Goal: Information Seeking & Learning: Learn about a topic

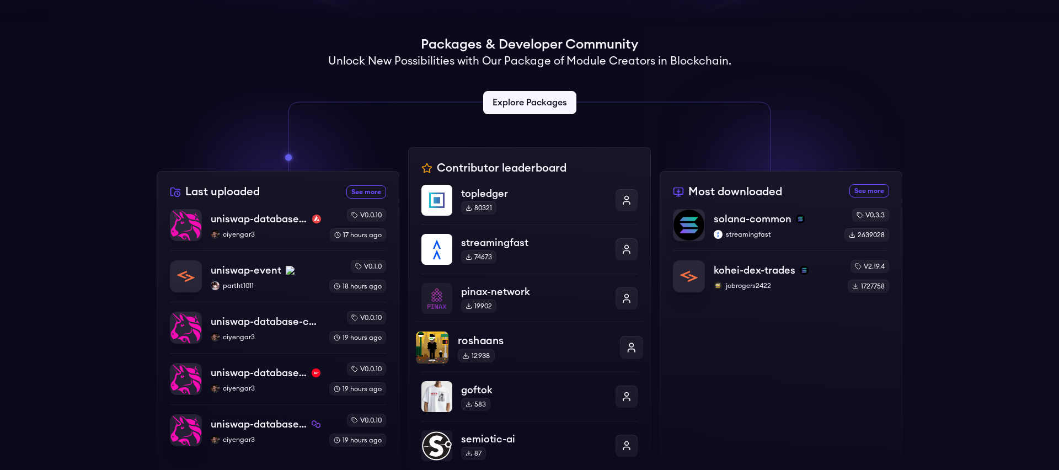
scroll to position [205, 0]
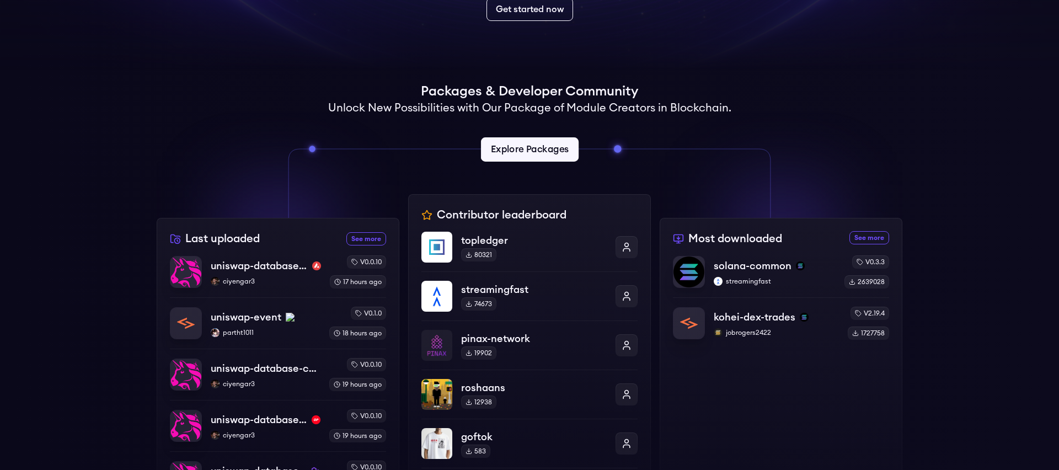
click at [535, 151] on link "Explore Packages" at bounding box center [530, 149] width 98 height 24
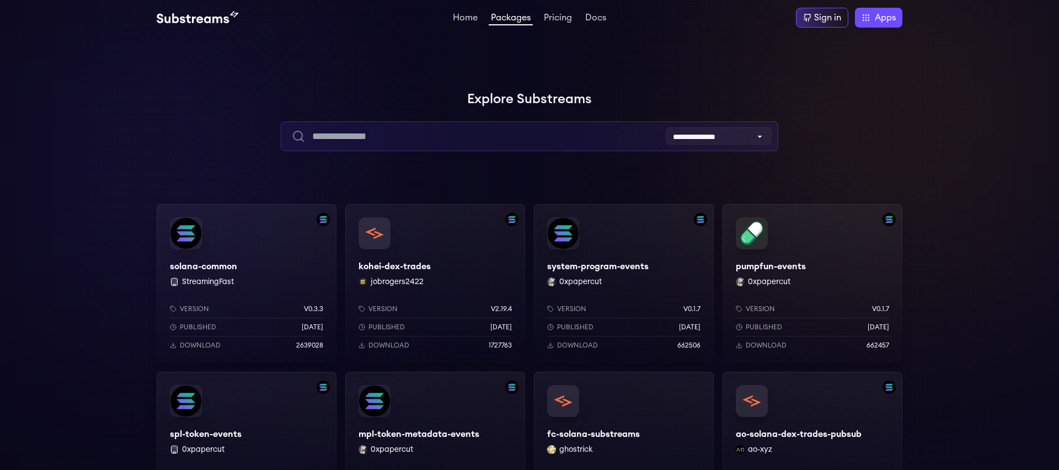
click at [461, 132] on input "text" at bounding box center [529, 136] width 497 height 30
click at [411, 133] on input "text" at bounding box center [529, 136] width 497 height 30
click at [397, 133] on input "text" at bounding box center [529, 136] width 497 height 30
click at [380, 133] on input "text" at bounding box center [529, 136] width 497 height 30
paste input "**********"
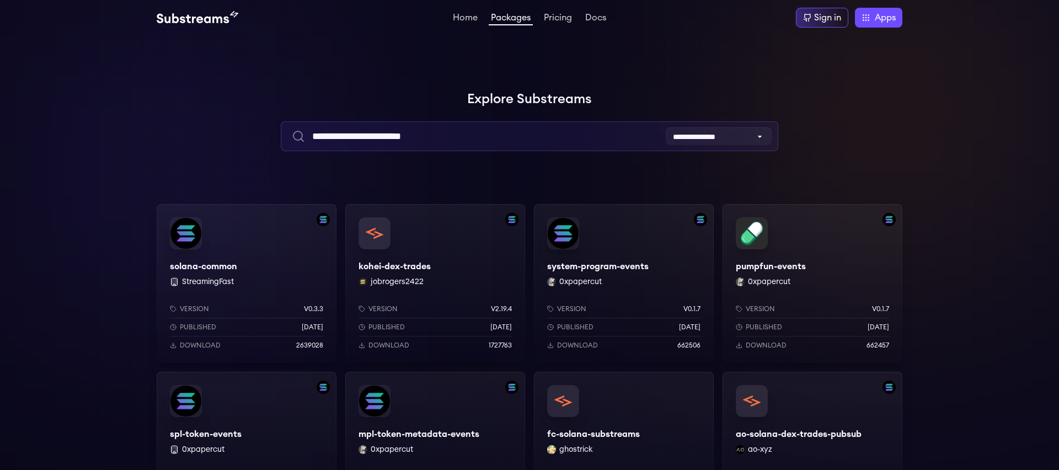
click at [532, 134] on input "**********" at bounding box center [529, 136] width 497 height 30
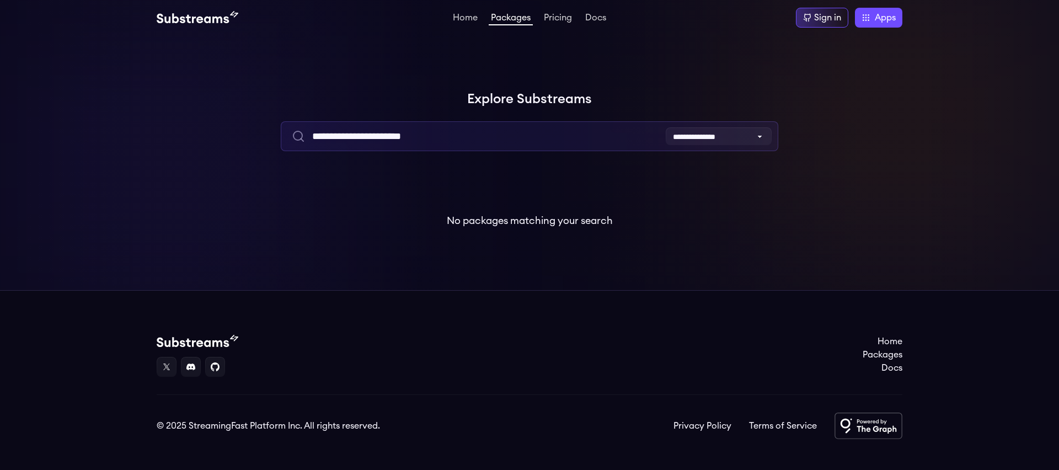
click at [483, 134] on input "**********" at bounding box center [529, 136] width 497 height 30
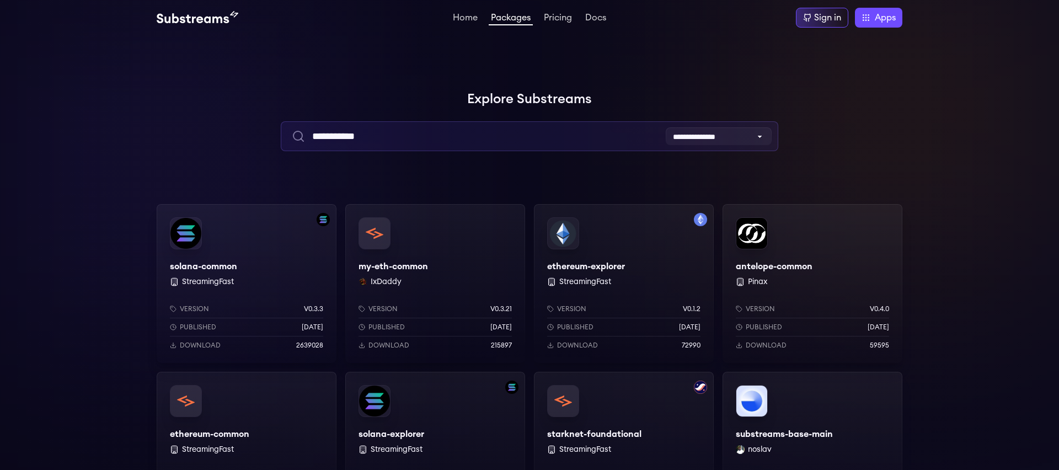
type input "**********"
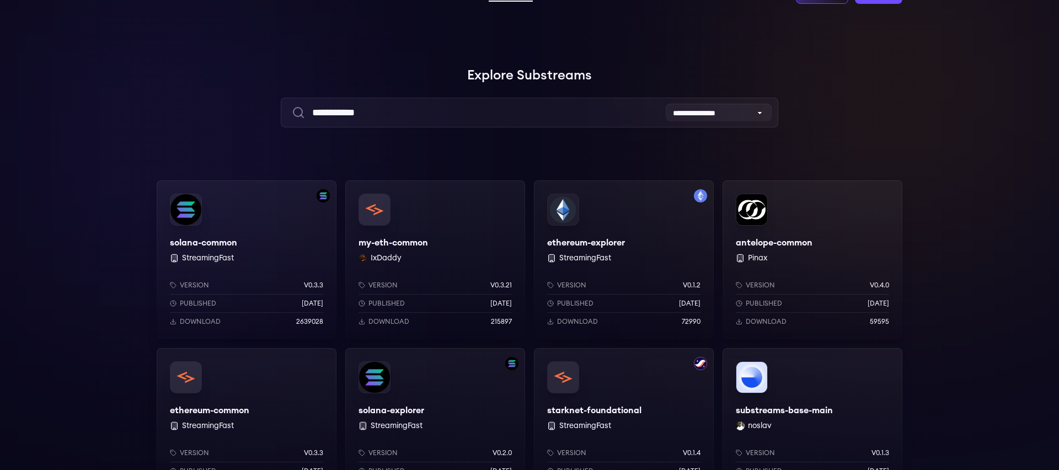
click at [632, 221] on div "ethereum-explorer StreamingFast Version v0.1.2 Published 1 years ago Download 7…" at bounding box center [624, 259] width 180 height 159
click at [442, 221] on div "my-eth-common IxDaddy Version v0.3.21 Published 4 months ago Download 215897" at bounding box center [435, 259] width 180 height 159
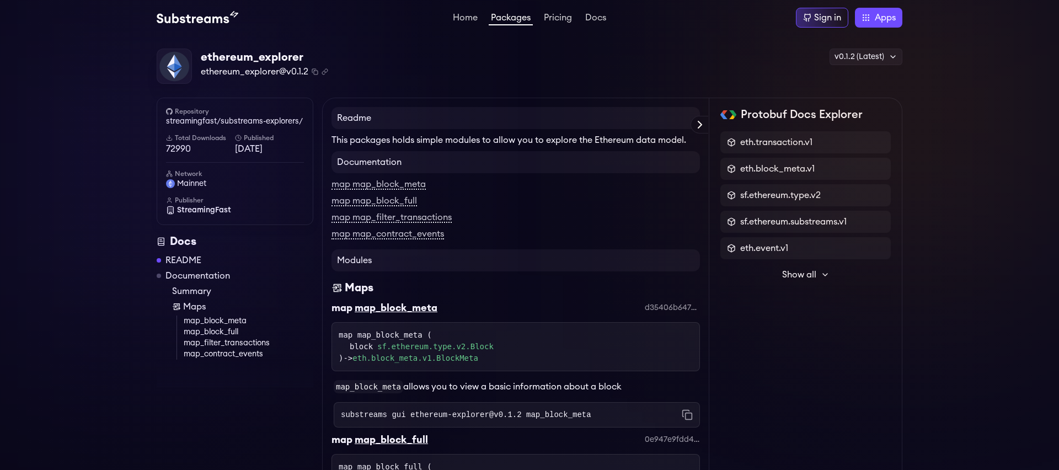
click at [477, 142] on p "This packages holds simple modules to allow you to explore the Ethereum data mo…" at bounding box center [516, 140] width 369 height 13
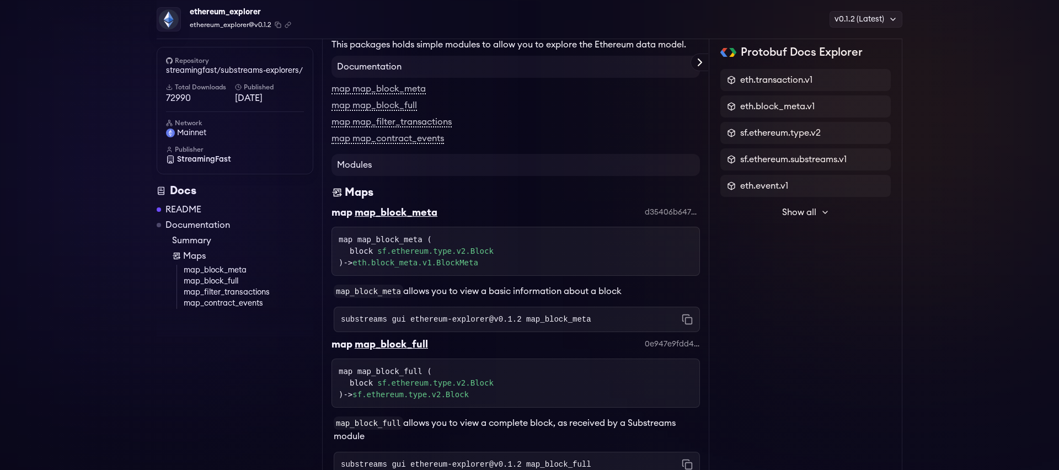
scroll to position [95, 0]
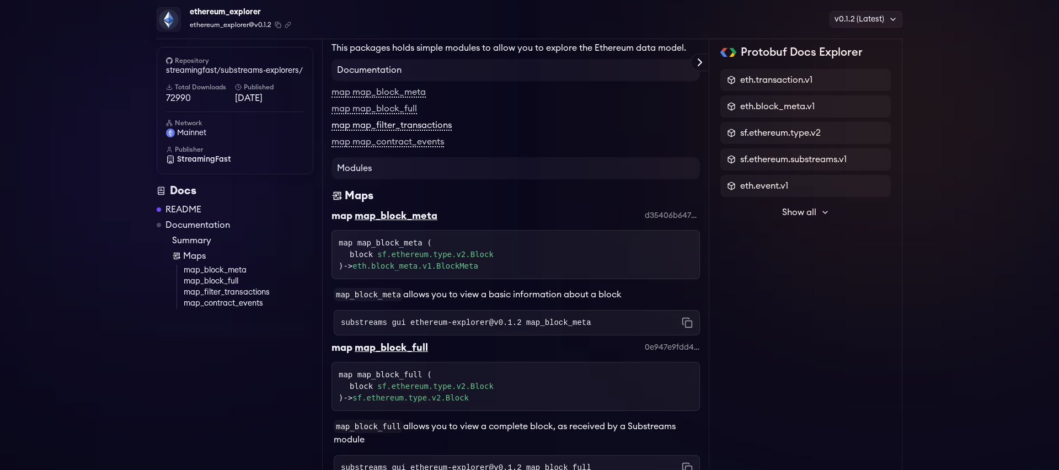
click at [438, 127] on link "map map_filter_transactions" at bounding box center [392, 126] width 120 height 10
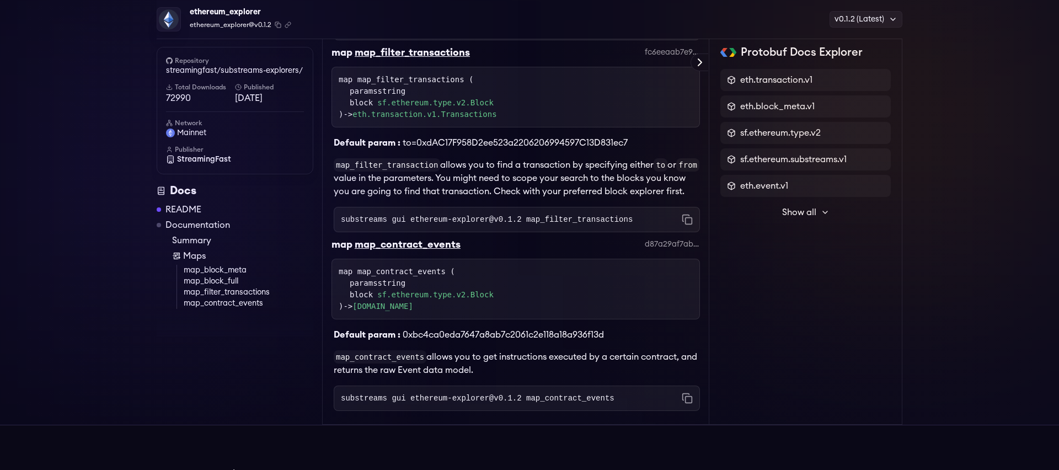
scroll to position [538, 0]
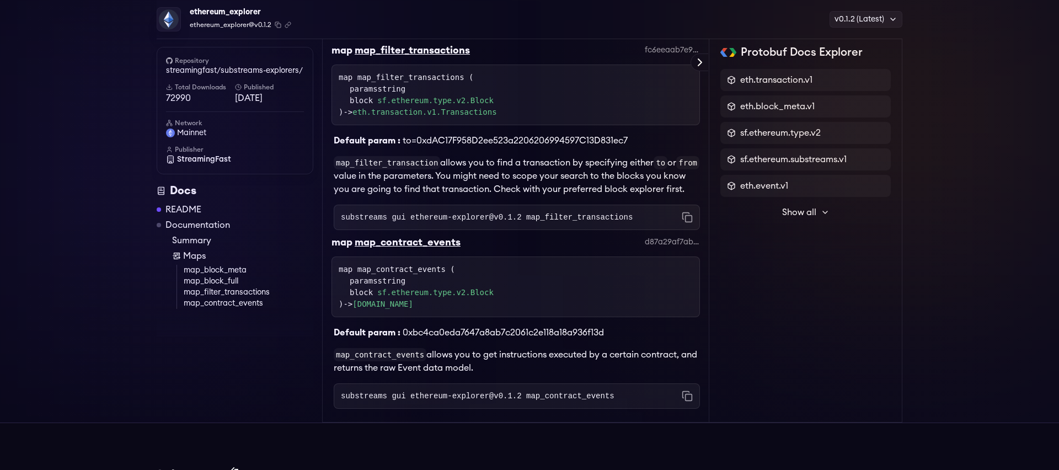
click at [470, 176] on p "map_filter_transaction allows you to find a transaction by specifying either to…" at bounding box center [517, 176] width 366 height 40
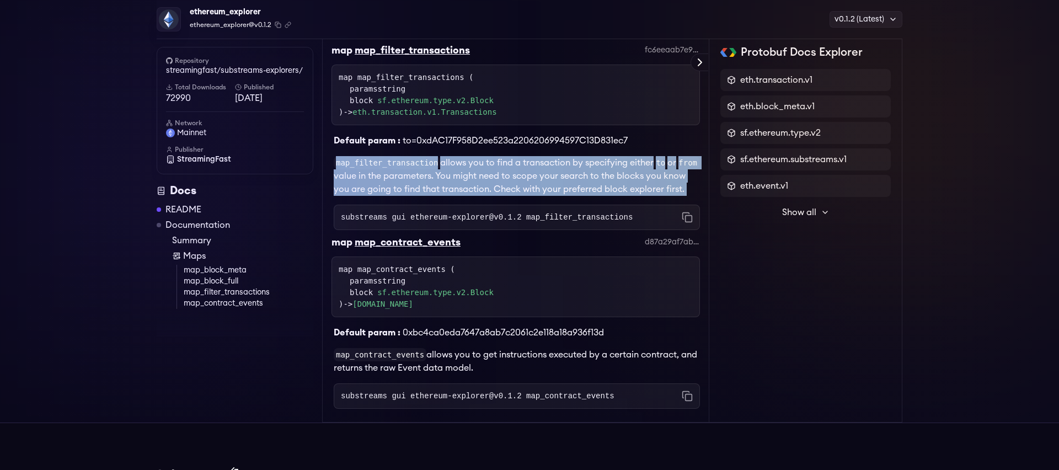
click at [456, 176] on p "map_filter_transaction allows you to find a transaction by specifying either to…" at bounding box center [517, 176] width 366 height 40
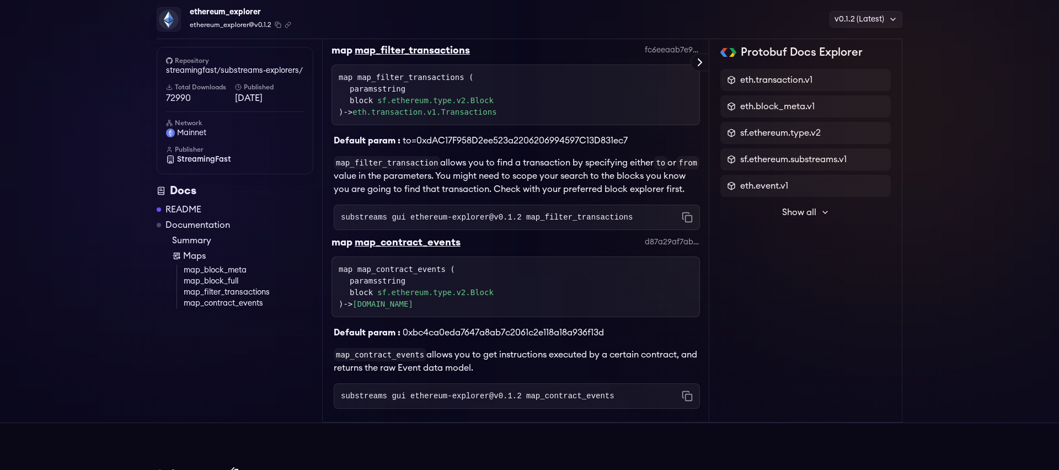
click at [456, 176] on p "map_filter_transaction allows you to find a transaction by specifying either to…" at bounding box center [517, 176] width 366 height 40
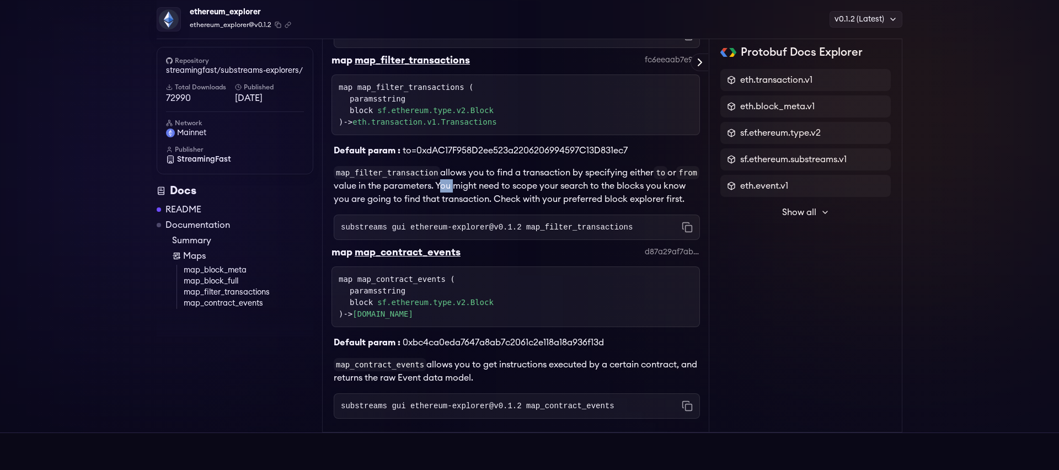
scroll to position [526, 0]
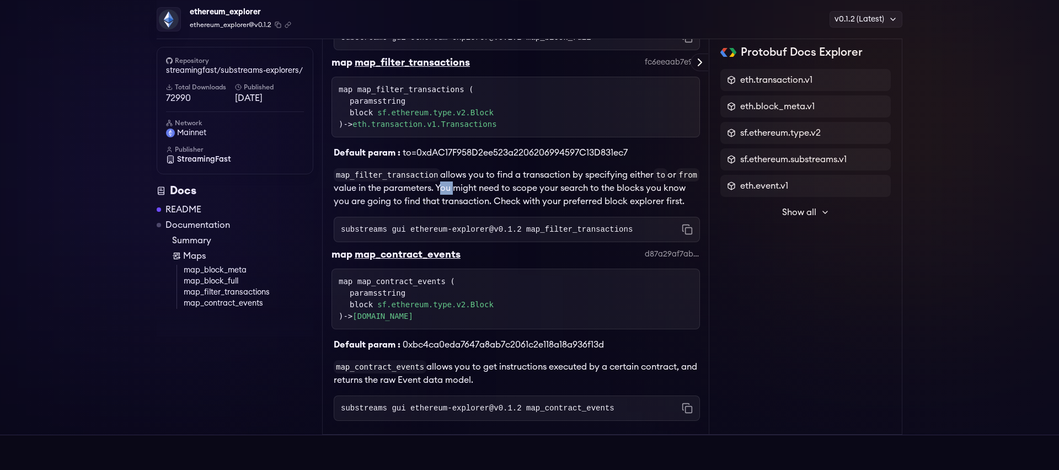
click at [430, 186] on p "map_filter_transaction allows you to find a transaction by specifying either to…" at bounding box center [517, 188] width 366 height 40
click at [398, 190] on p "map_filter_transaction allows you to find a transaction by specifying either to…" at bounding box center [517, 188] width 366 height 40
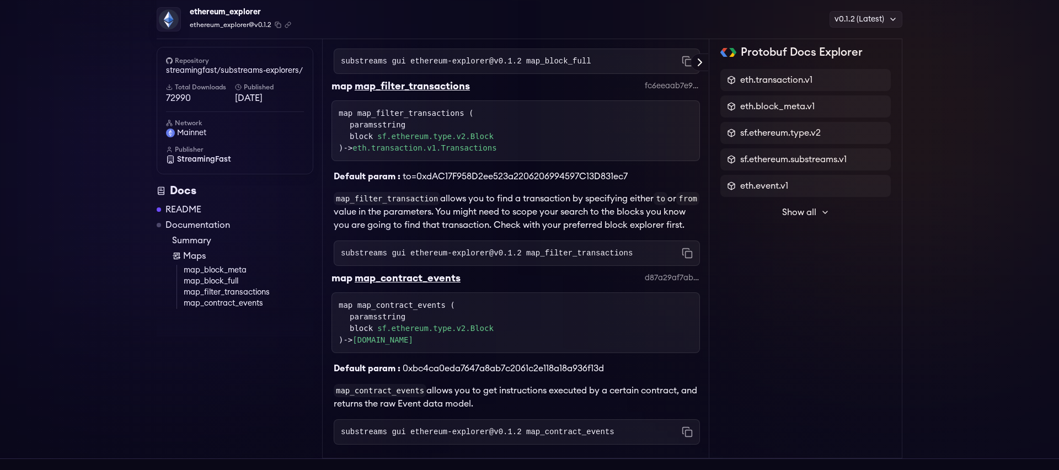
scroll to position [499, 0]
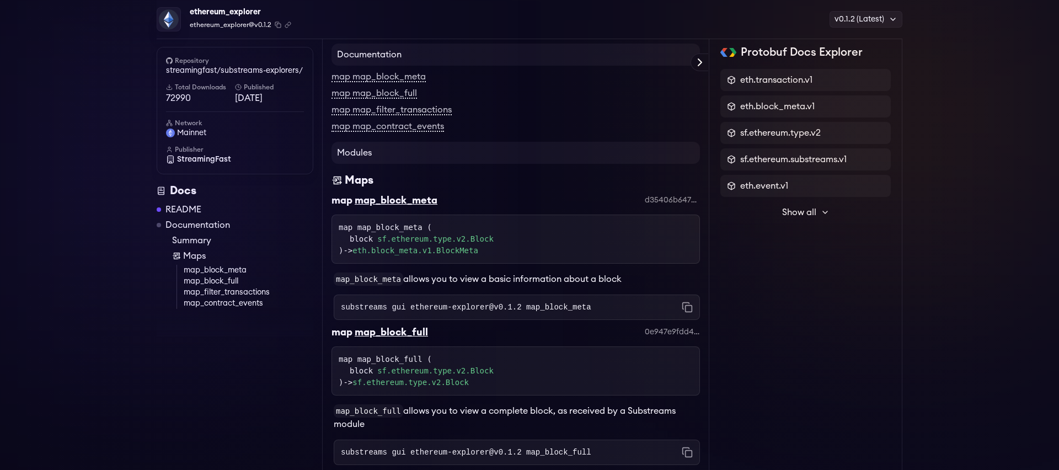
scroll to position [95, 0]
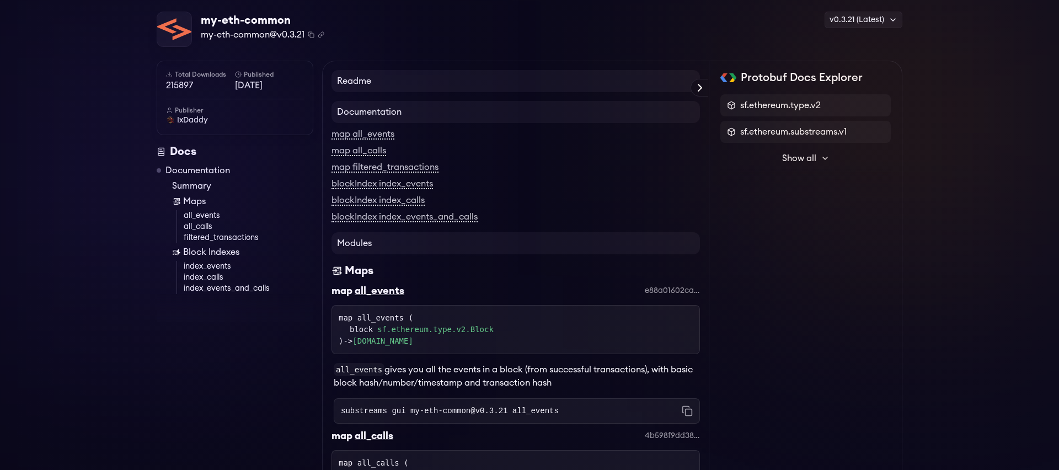
scroll to position [39, 0]
click at [423, 168] on link "map filtered_transactions" at bounding box center [385, 166] width 107 height 10
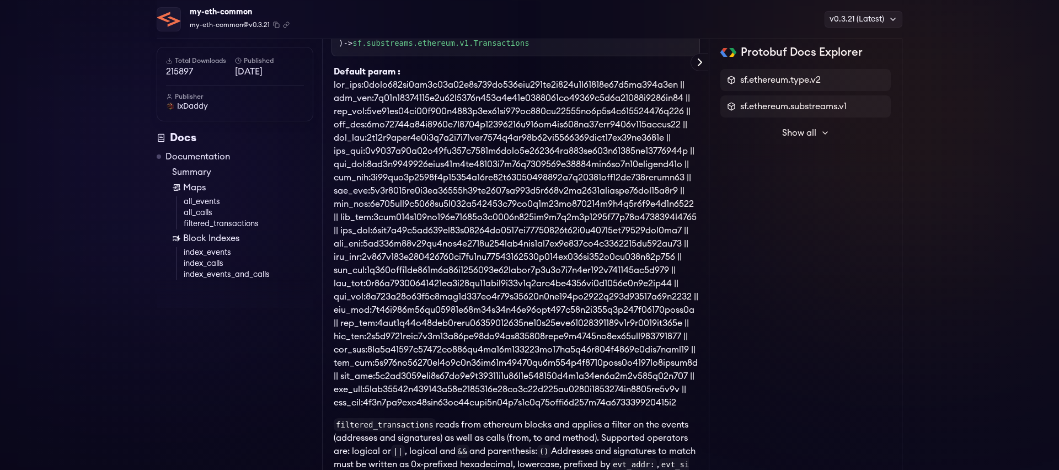
scroll to position [464, 0]
